Goal: Transaction & Acquisition: Purchase product/service

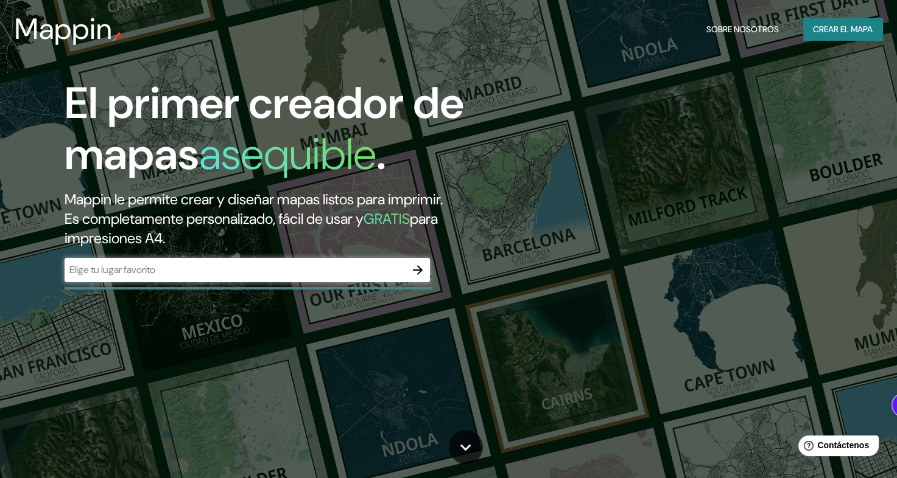
click at [180, 272] on input "text" at bounding box center [235, 270] width 341 height 14
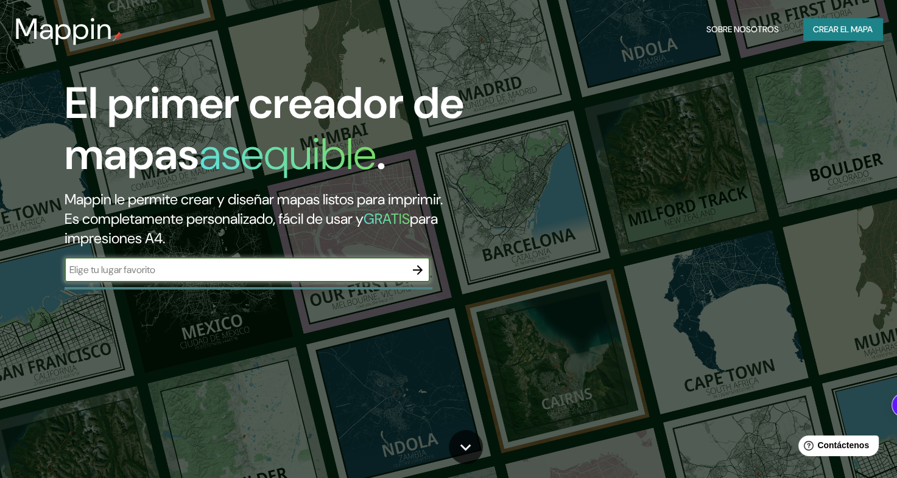
type input "[GEOGRAPHIC_DATA]"
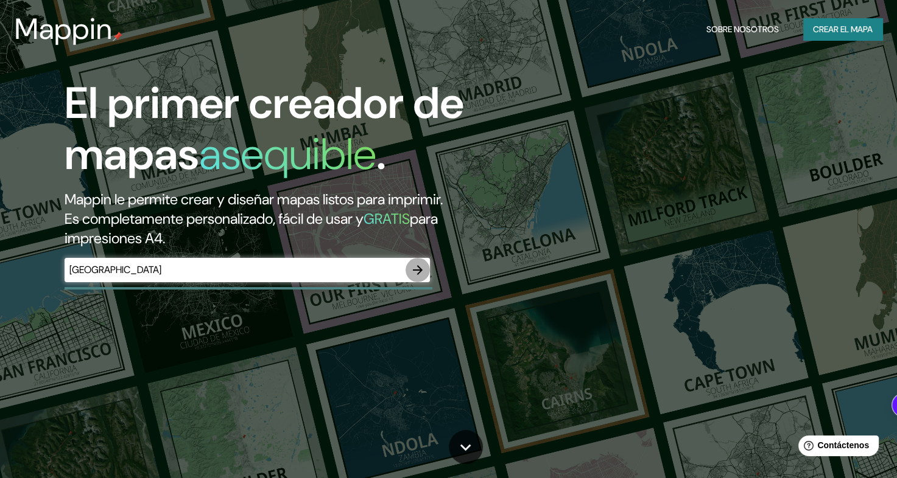
click at [411, 267] on icon "button" at bounding box center [417, 270] width 15 height 15
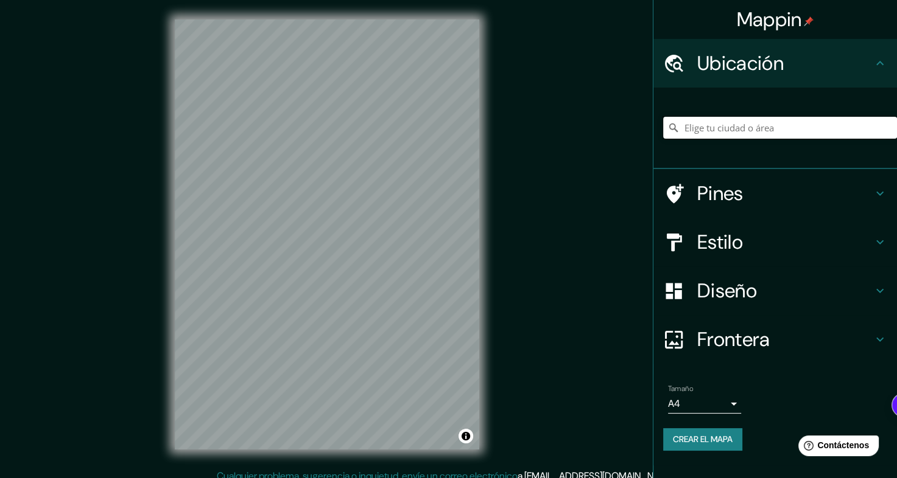
click at [717, 128] on input "Elige tu ciudad o área" at bounding box center [780, 128] width 234 height 22
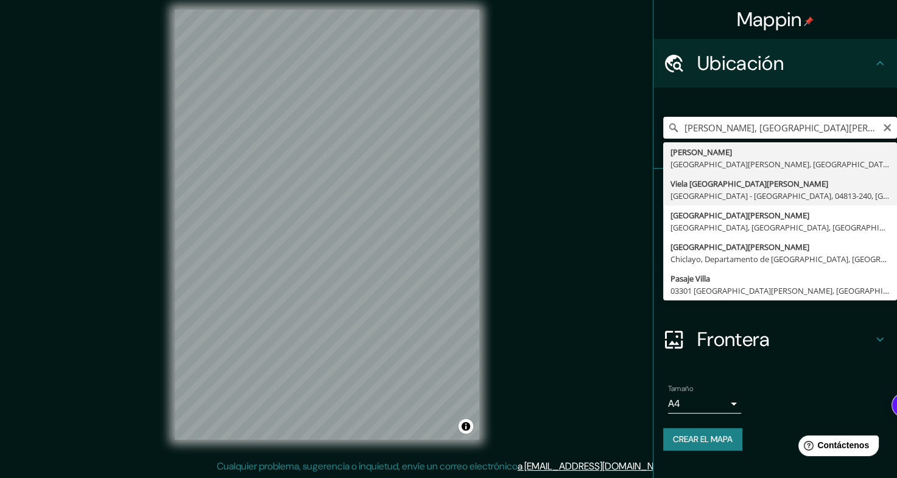
scroll to position [10, 0]
type input "[PERSON_NAME], [GEOGRAPHIC_DATA][PERSON_NAME], [GEOGRAPHIC_DATA]"
click at [888, 128] on icon "Claro" at bounding box center [887, 128] width 10 height 10
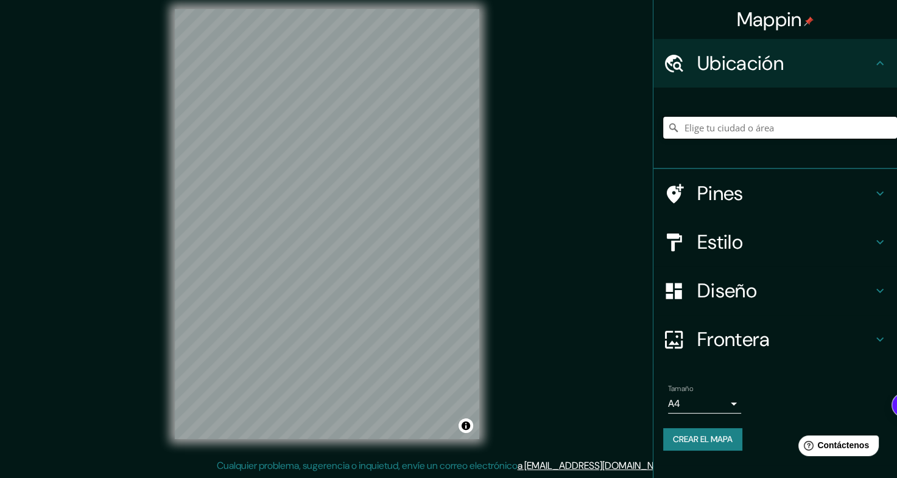
click at [821, 128] on input "Elige tu ciudad o área" at bounding box center [780, 128] width 234 height 22
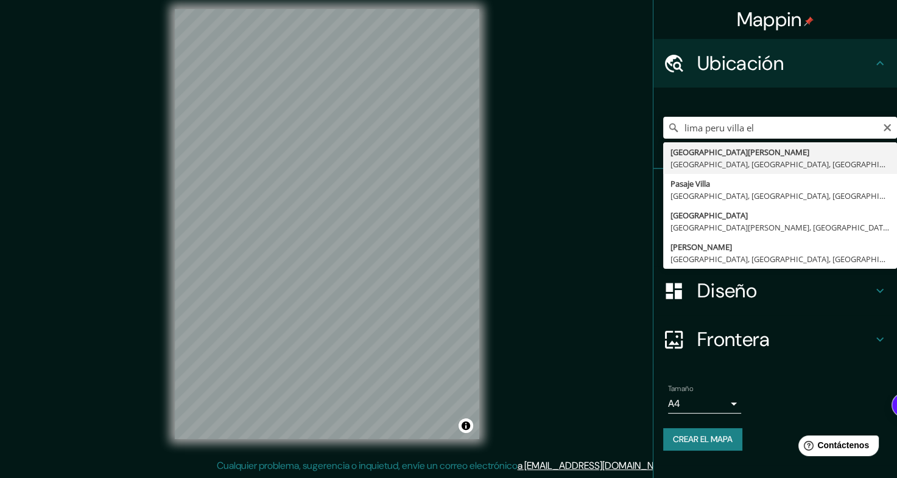
type input "[GEOGRAPHIC_DATA][PERSON_NAME], [GEOGRAPHIC_DATA], [GEOGRAPHIC_DATA], [GEOGRAPH…"
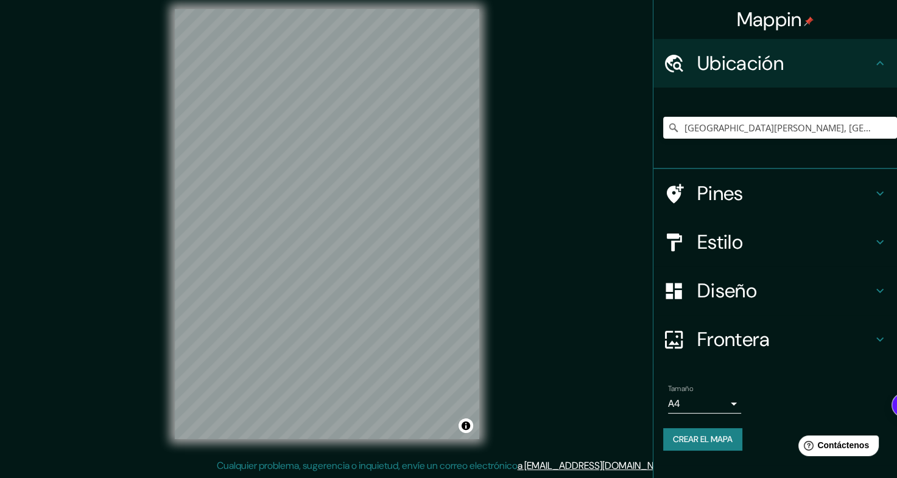
click at [811, 197] on h4 "Pines" at bounding box center [784, 193] width 175 height 24
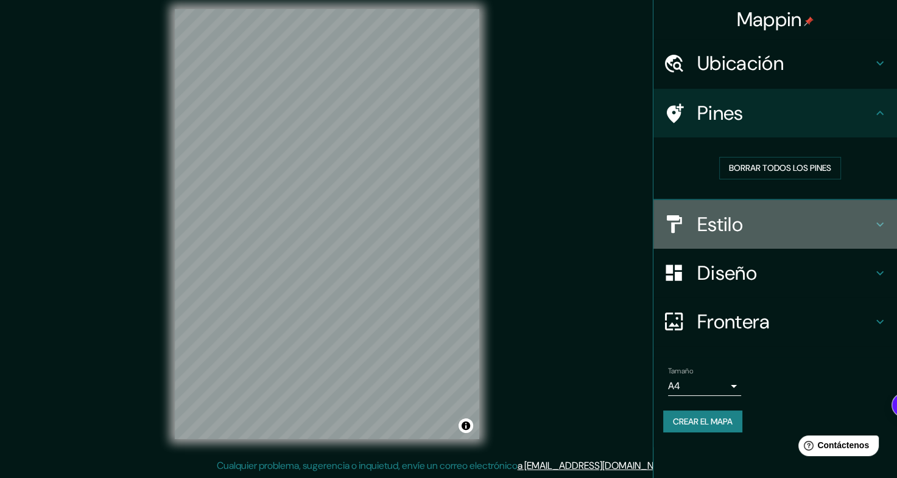
click at [808, 219] on h4 "Estilo" at bounding box center [784, 224] width 175 height 24
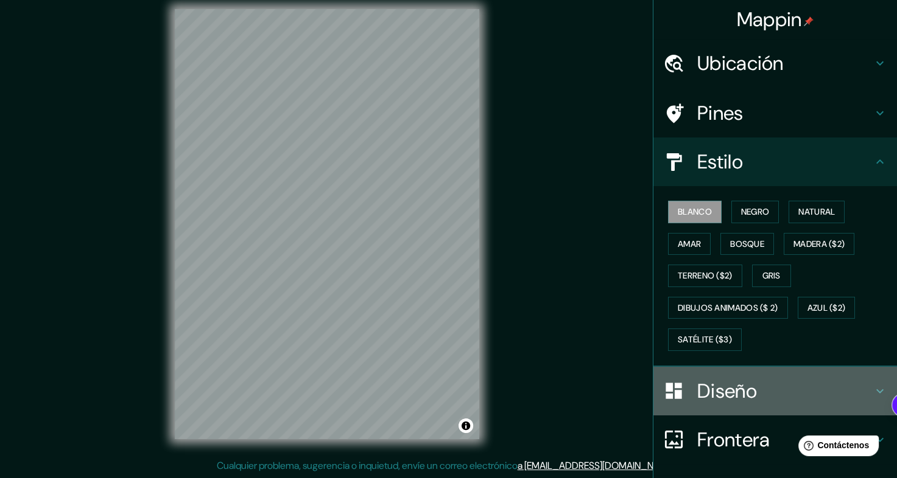
click at [766, 395] on h4 "Diseño" at bounding box center [784, 391] width 175 height 24
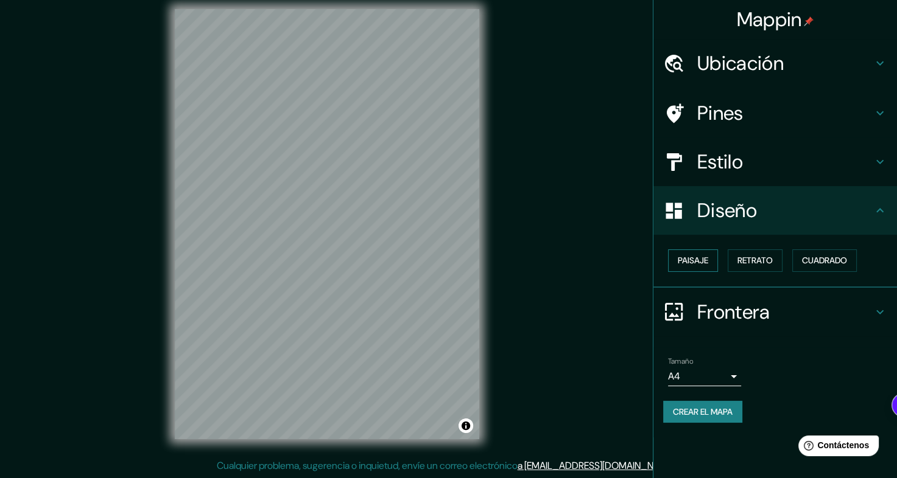
click at [698, 258] on font "Paisaje" at bounding box center [693, 260] width 30 height 15
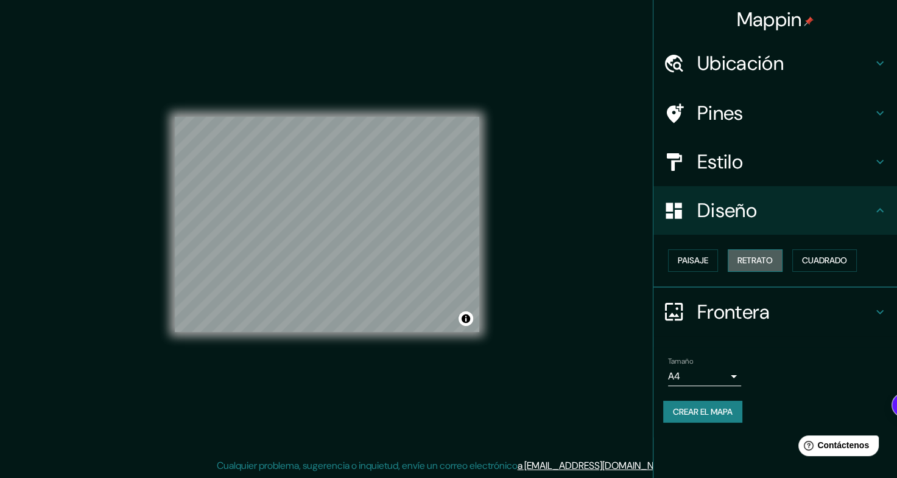
click at [738, 259] on font "Retrato" at bounding box center [754, 260] width 35 height 15
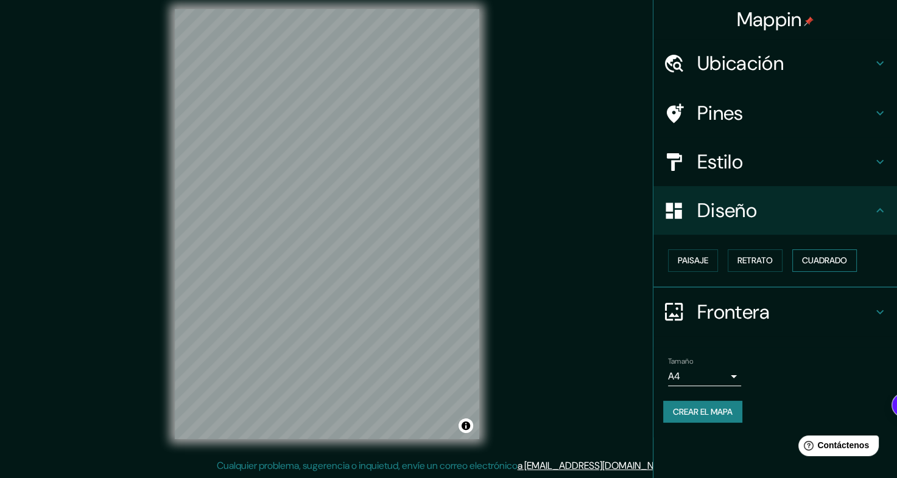
click at [827, 259] on font "Cuadrado" at bounding box center [824, 260] width 45 height 15
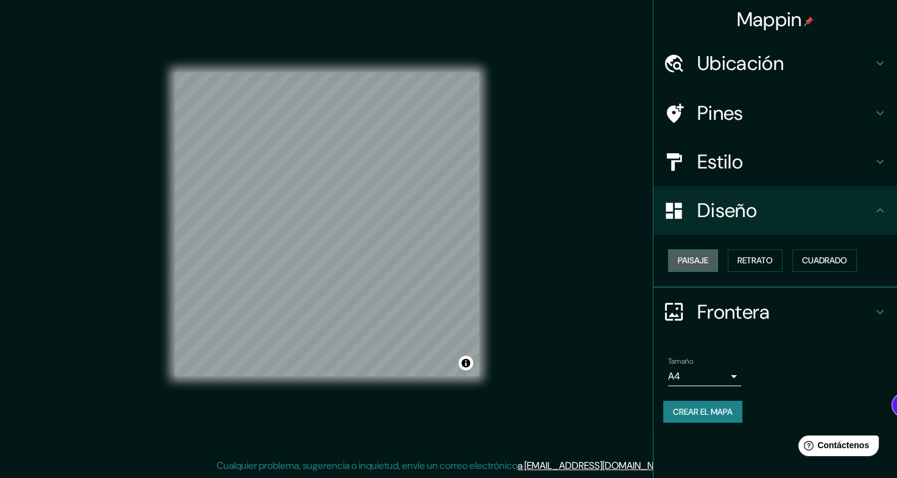
click at [678, 262] on font "Paisaje" at bounding box center [693, 260] width 30 height 15
